Goal: Information Seeking & Learning: Learn about a topic

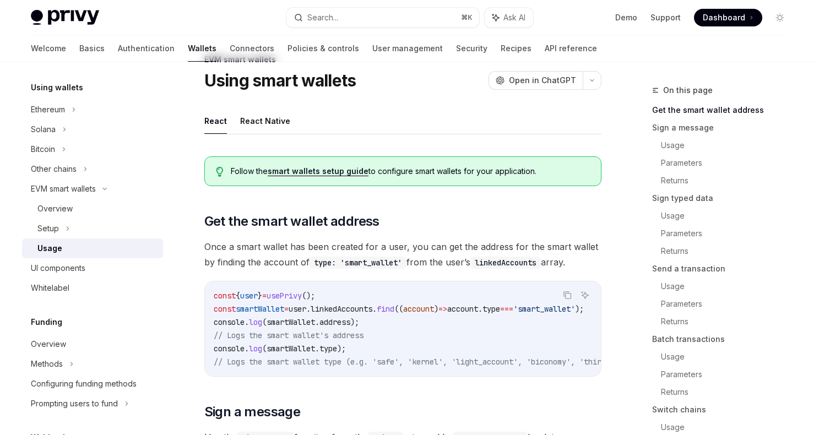
scroll to position [24, 0]
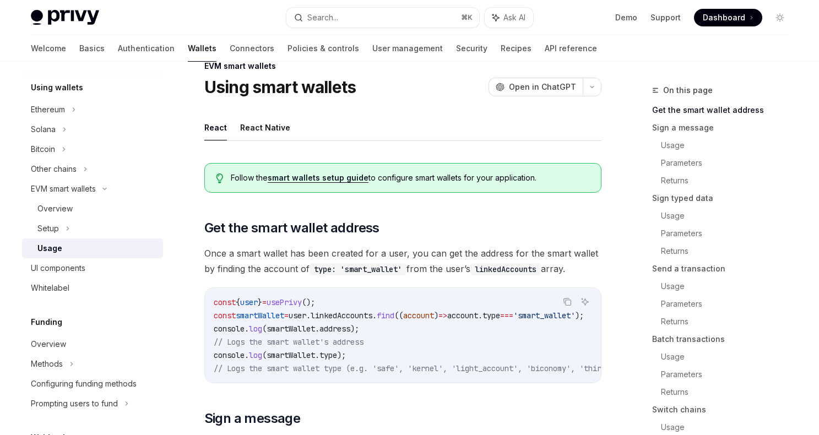
click at [300, 172] on span "Follow the smart wallets setup guide to configure smart wallets for your applic…" at bounding box center [410, 177] width 359 height 11
click at [302, 177] on link "smart wallets setup guide" at bounding box center [318, 178] width 101 height 10
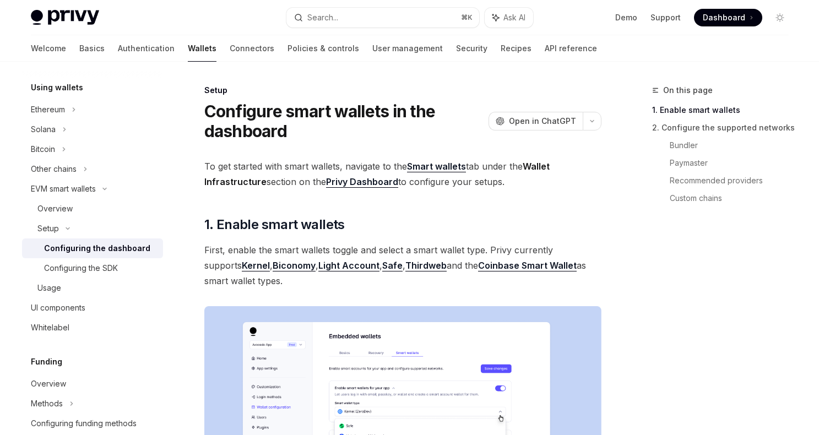
click at [429, 164] on strong "Smart wallets" at bounding box center [436, 166] width 59 height 11
click at [64, 202] on div "Overview" at bounding box center [54, 208] width 35 height 13
type textarea "*"
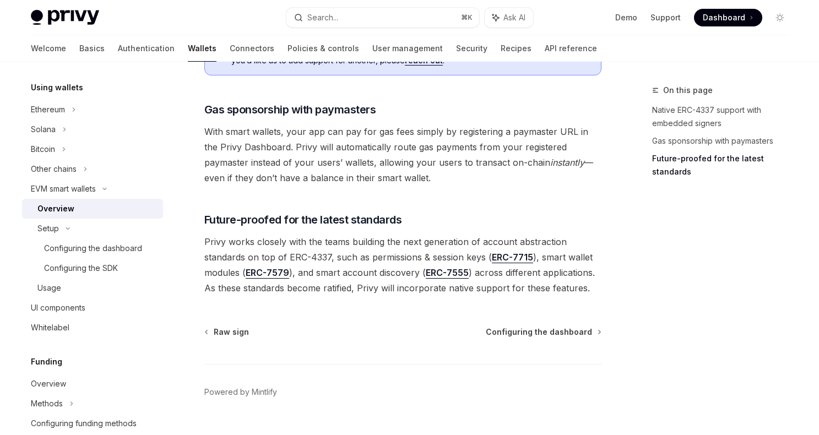
scroll to position [887, 0]
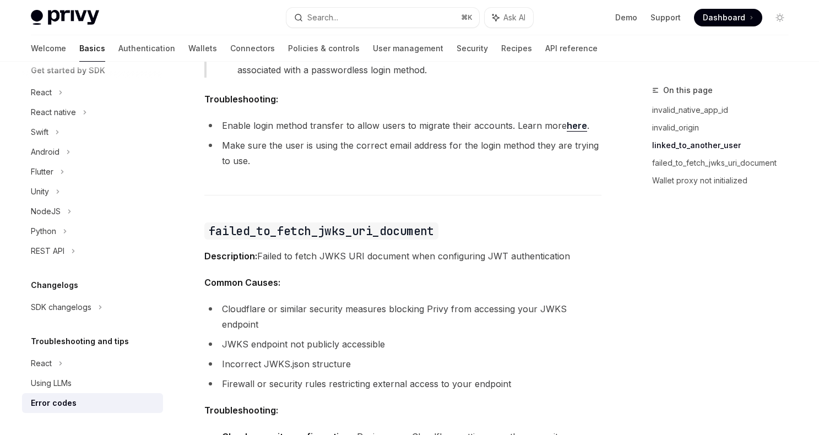
scroll to position [1268, 0]
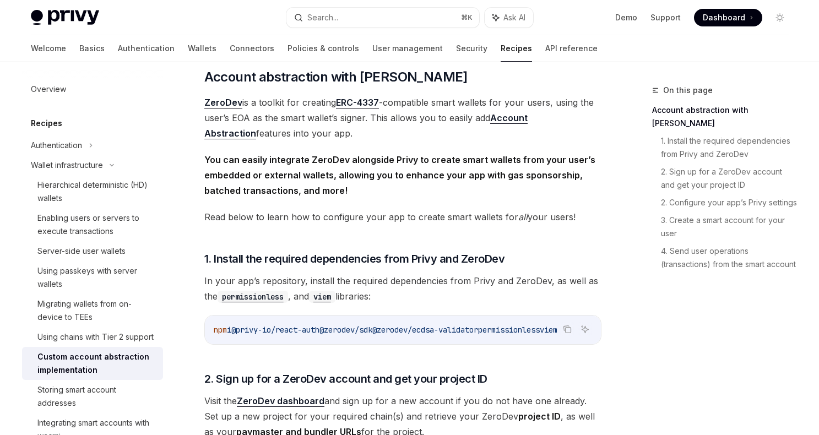
scroll to position [0, 28]
drag, startPoint x: 529, startPoint y: 334, endPoint x: 543, endPoint y: 334, distance: 14.3
click at [540, 334] on span "permissionless" at bounding box center [509, 330] width 62 height 10
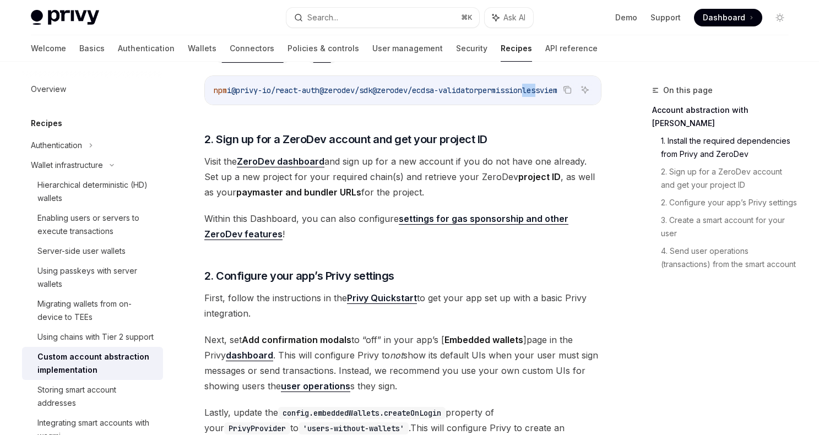
scroll to position [442, 0]
